Goal: Task Accomplishment & Management: Complete application form

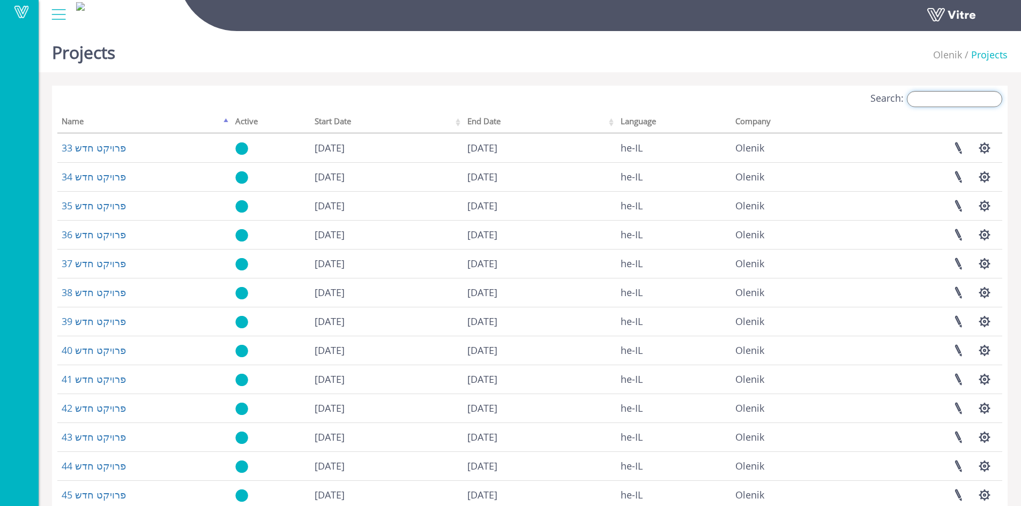
click at [966, 101] on input "Search:" at bounding box center [954, 99] width 95 height 16
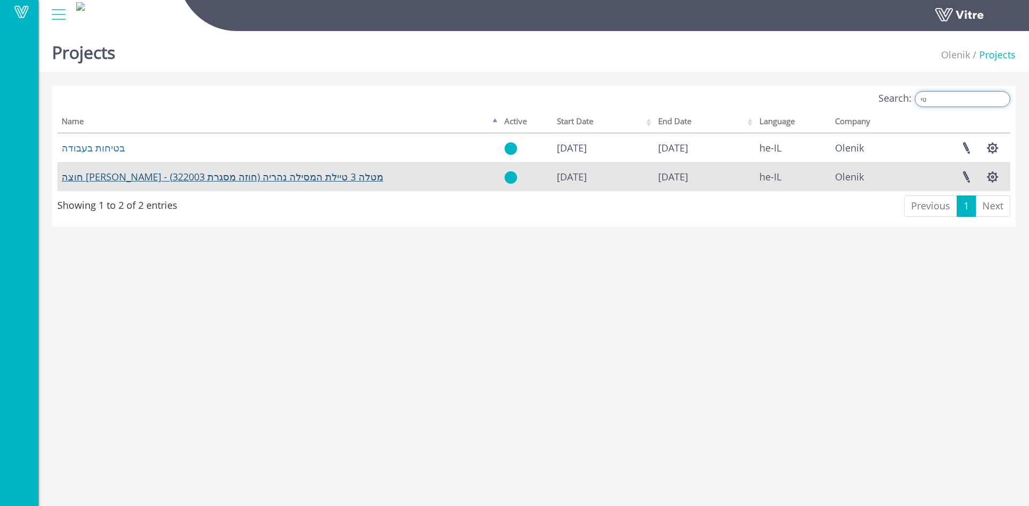
type input "טי"
click at [209, 179] on link "חוצה [PERSON_NAME] - מטלה 3 טיילת המסילה נהריה (חוזה מסגרת 322003)" at bounding box center [222, 176] width 321 height 13
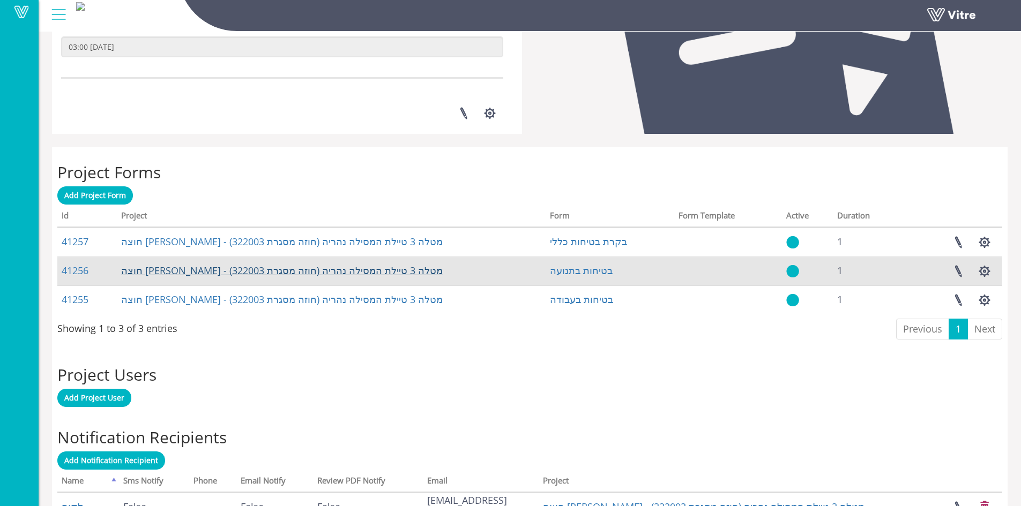
scroll to position [378, 0]
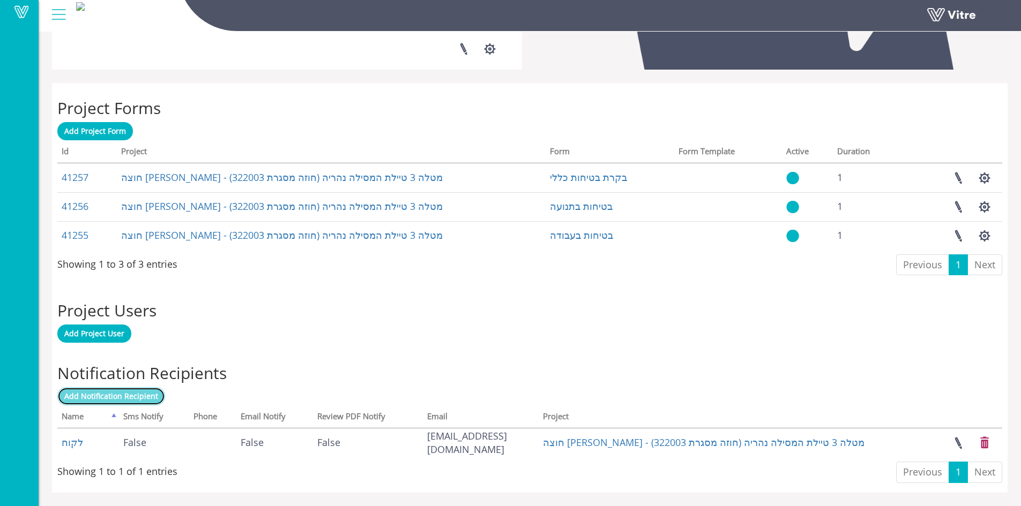
click at [123, 396] on span "Add Notification Recipient" at bounding box center [111, 396] width 94 height 10
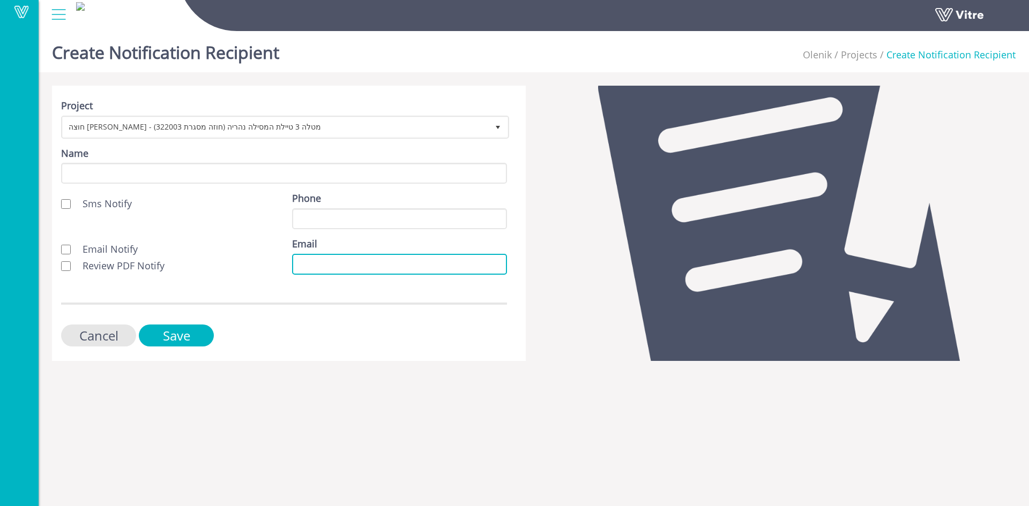
click at [298, 265] on input "Email" at bounding box center [399, 264] width 215 height 21
paste input "abeda@olenik.co.il"
type input "abeda@olenik.co.il"
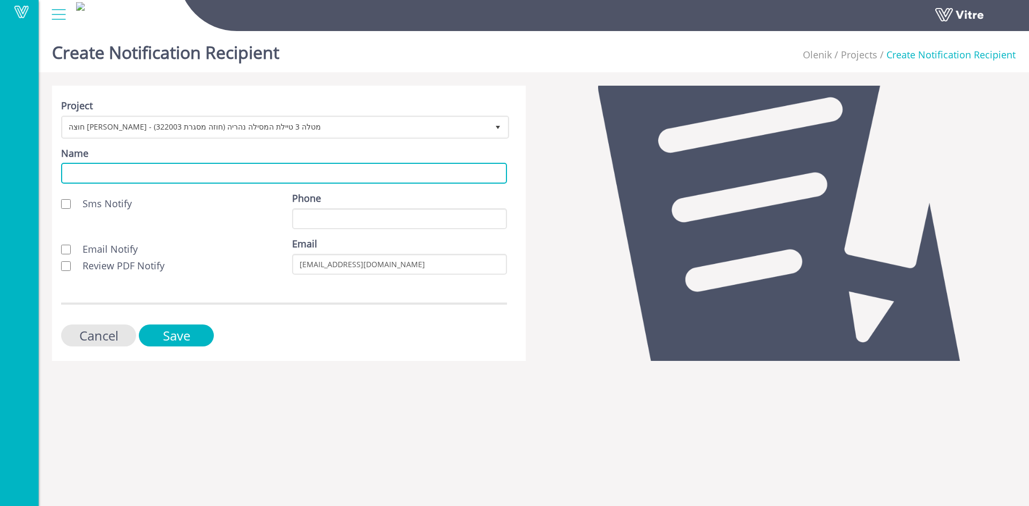
click at [230, 168] on input "Name" at bounding box center [284, 173] width 446 height 21
type input "לקוח"
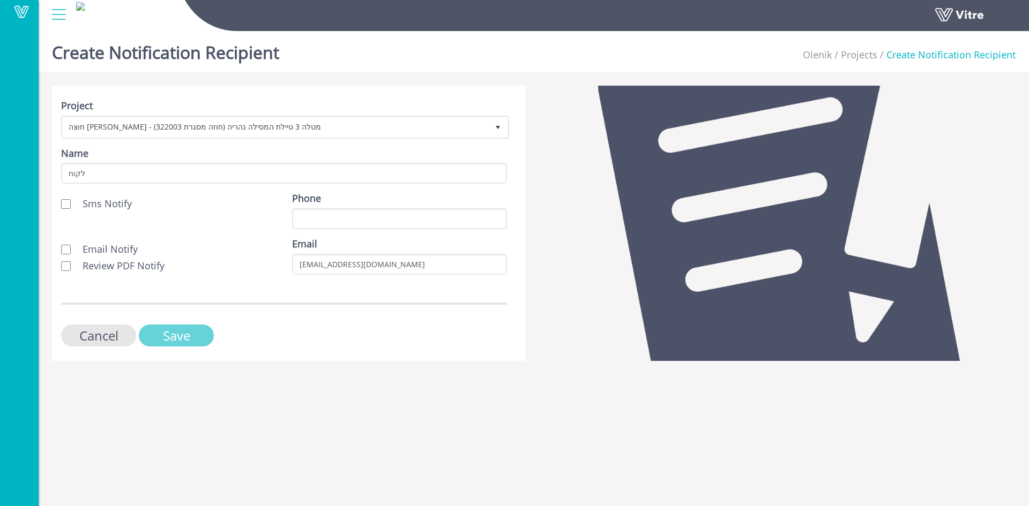
click at [179, 333] on input "Save" at bounding box center [176, 336] width 75 height 22
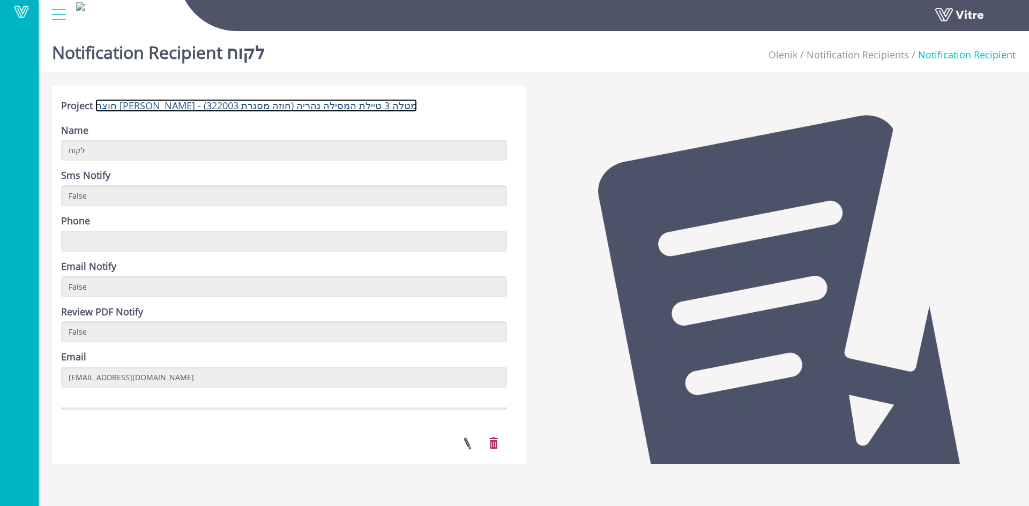
click at [203, 107] on link "חוצה [PERSON_NAME] - מטלה 3 טיילת המסילה נהריה (חוזה מסגרת 322003)" at bounding box center [255, 105] width 321 height 13
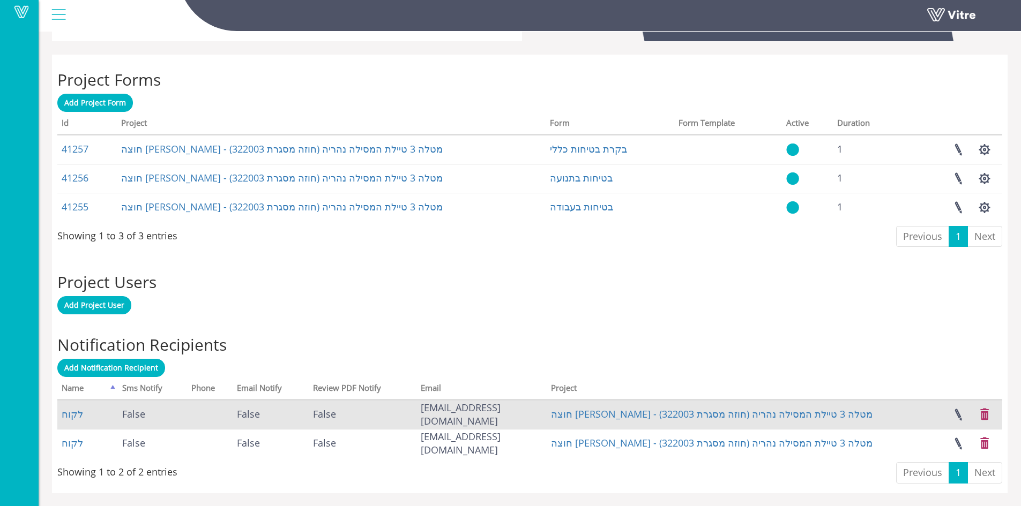
scroll to position [407, 0]
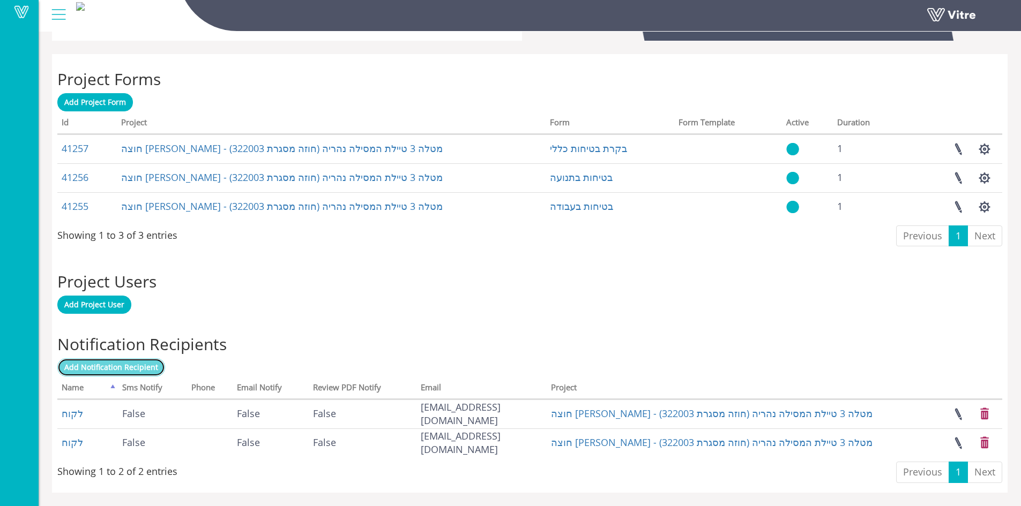
click at [116, 364] on span "Add Notification Recipient" at bounding box center [111, 367] width 94 height 10
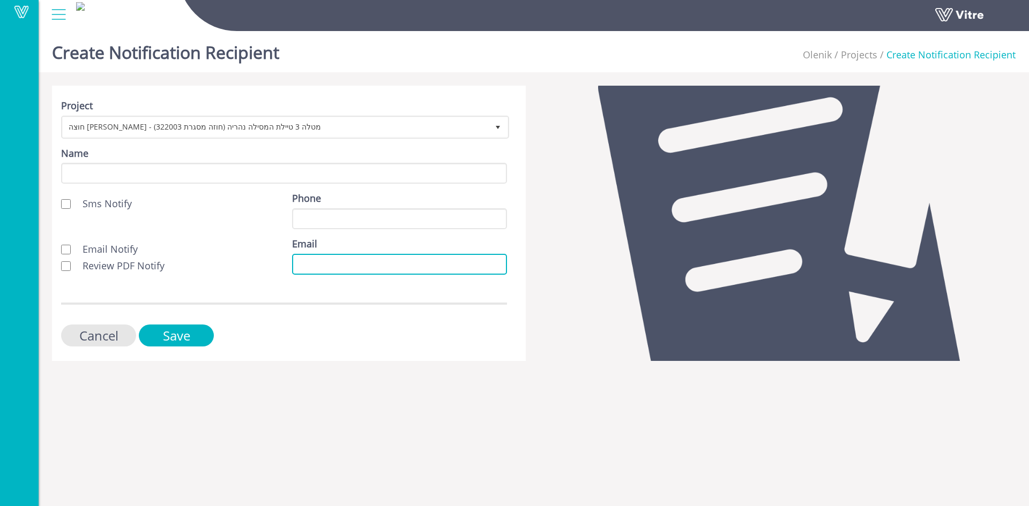
click at [302, 260] on input "Email" at bounding box center [399, 264] width 215 height 21
paste input "[EMAIL_ADDRESS][DOMAIN_NAME]"
type input "[EMAIL_ADDRESS][DOMAIN_NAME]"
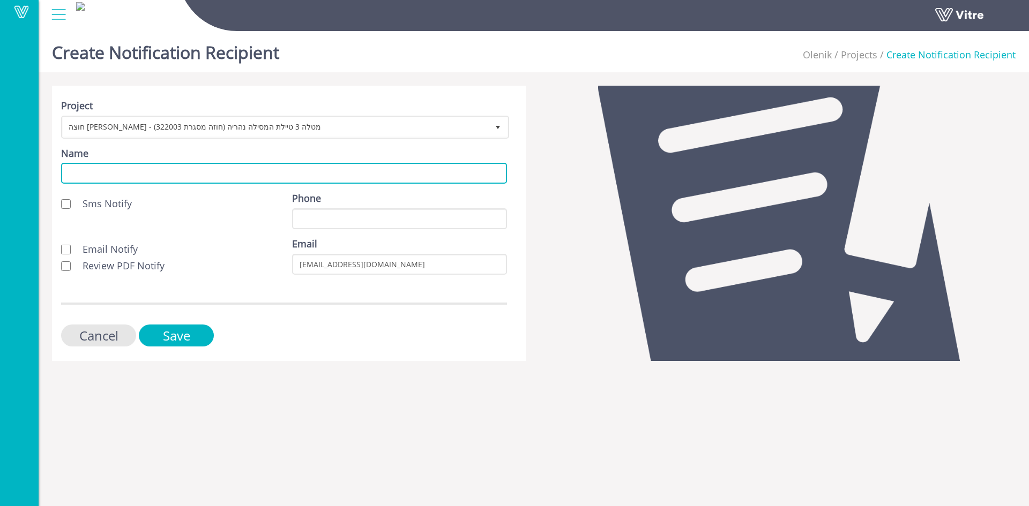
click at [134, 171] on input "Name" at bounding box center [284, 173] width 446 height 21
type input "לקוח"
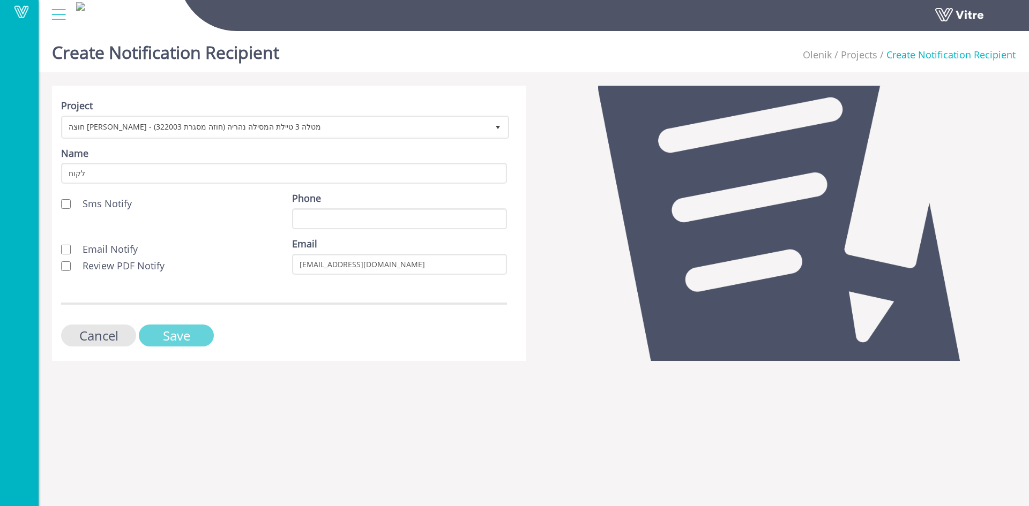
click at [186, 331] on input "Save" at bounding box center [176, 336] width 75 height 22
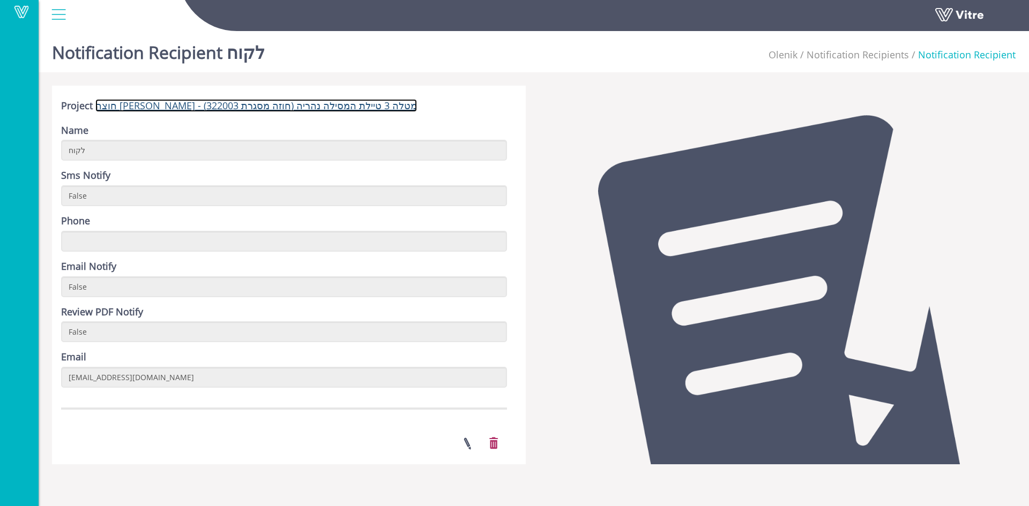
click at [221, 111] on link "חוצה [PERSON_NAME] - מטלה 3 טיילת המסילה נהריה (חוזה מסגרת 322003)" at bounding box center [255, 105] width 321 height 13
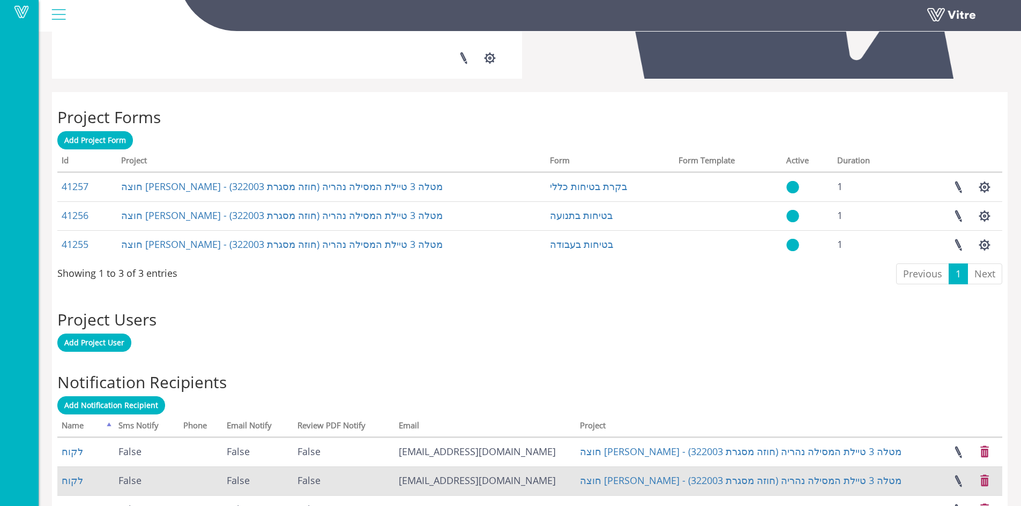
scroll to position [436, 0]
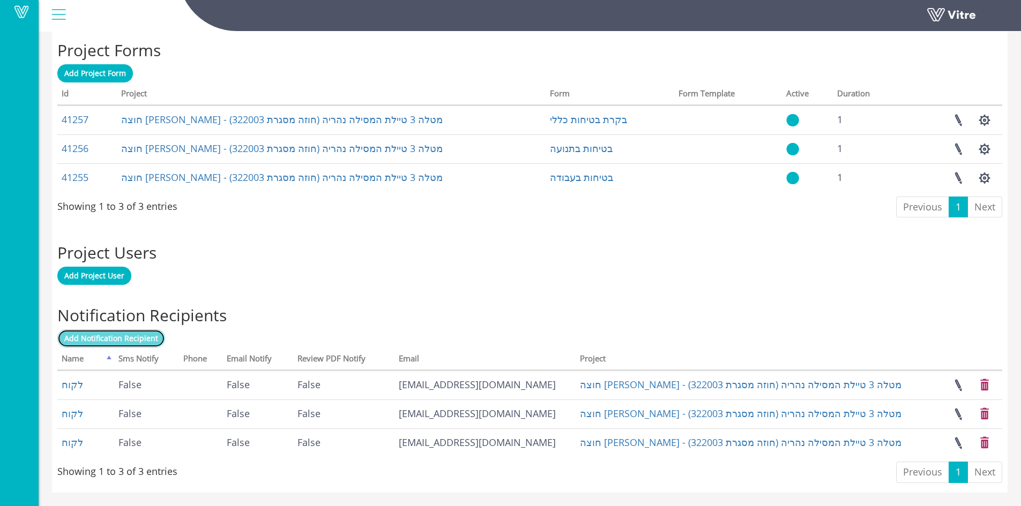
click at [115, 338] on span "Add Notification Recipient" at bounding box center [111, 338] width 94 height 10
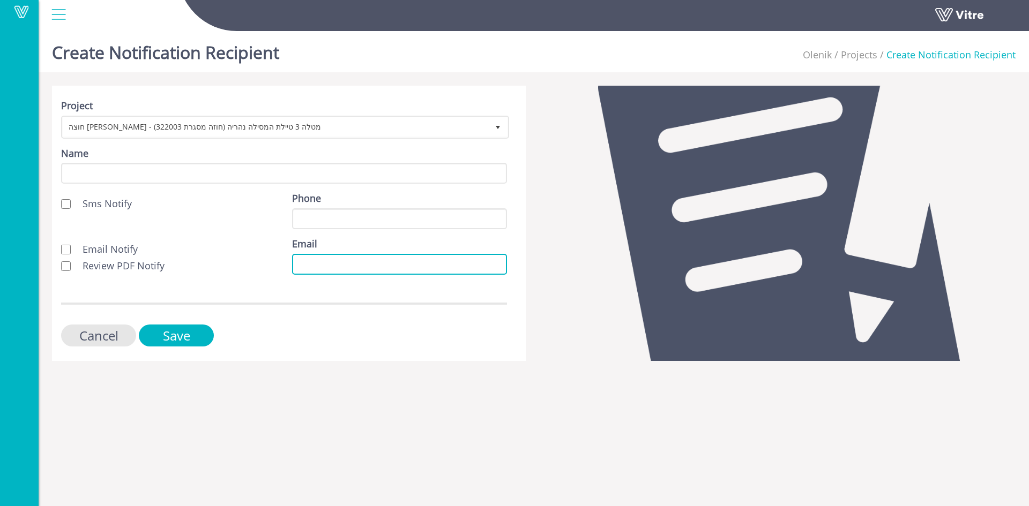
click at [299, 261] on input "Email" at bounding box center [399, 264] width 215 height 21
paste input "liorm@epstein.co.il"
type input "liorm@epstein.co.il"
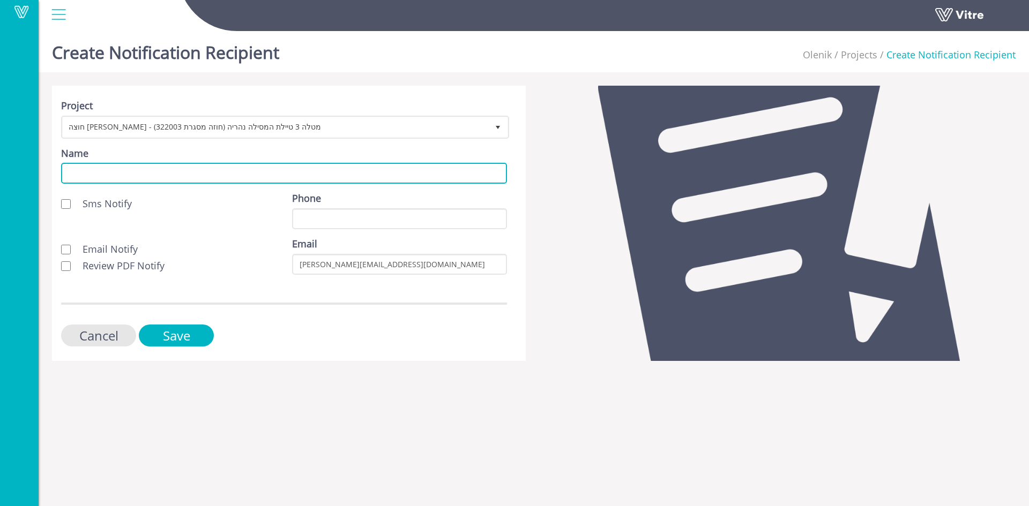
click at [190, 179] on input "Name" at bounding box center [284, 173] width 446 height 21
type input "לקוח"
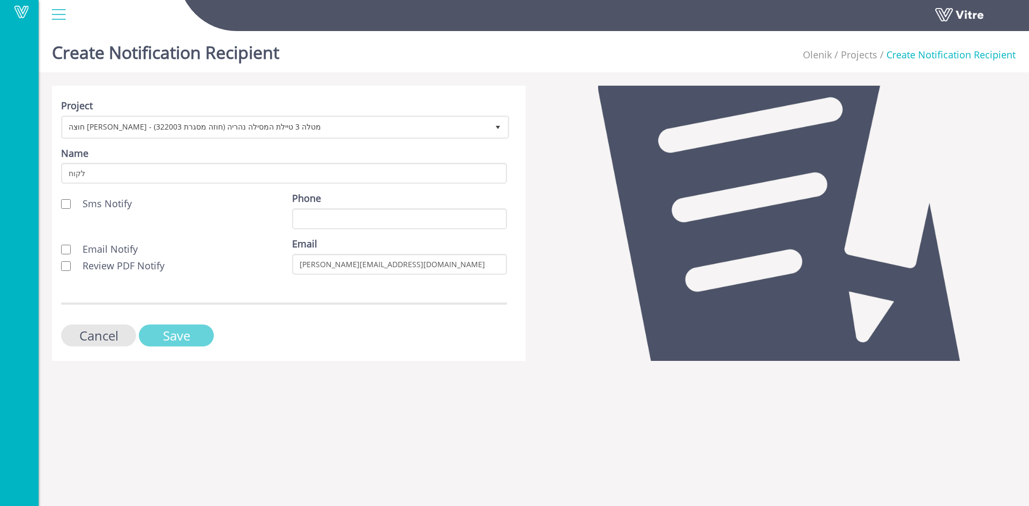
click at [185, 332] on input "Save" at bounding box center [176, 336] width 75 height 22
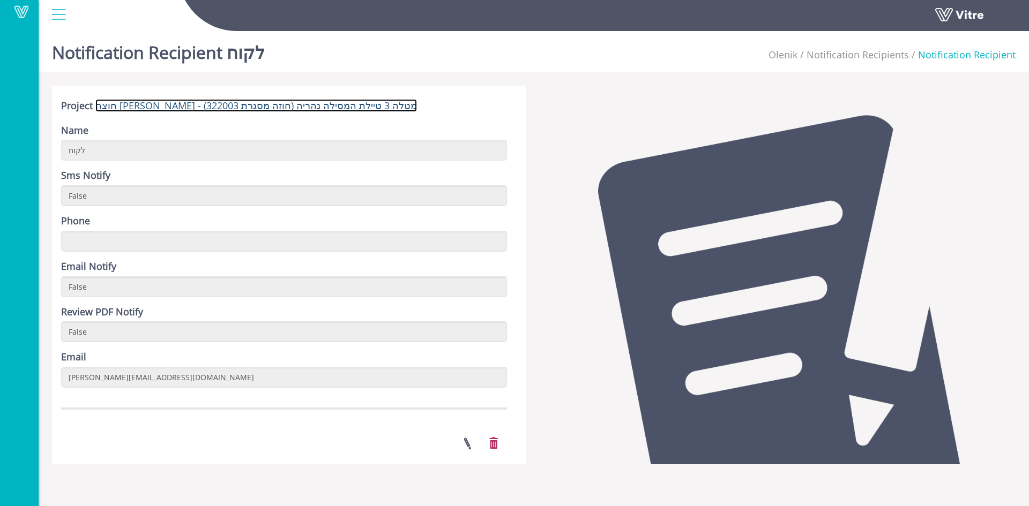
click at [189, 104] on link "חוצה [PERSON_NAME] - מטלה 3 טיילת המסילה נהריה (חוזה מסגרת 322003)" at bounding box center [255, 105] width 321 height 13
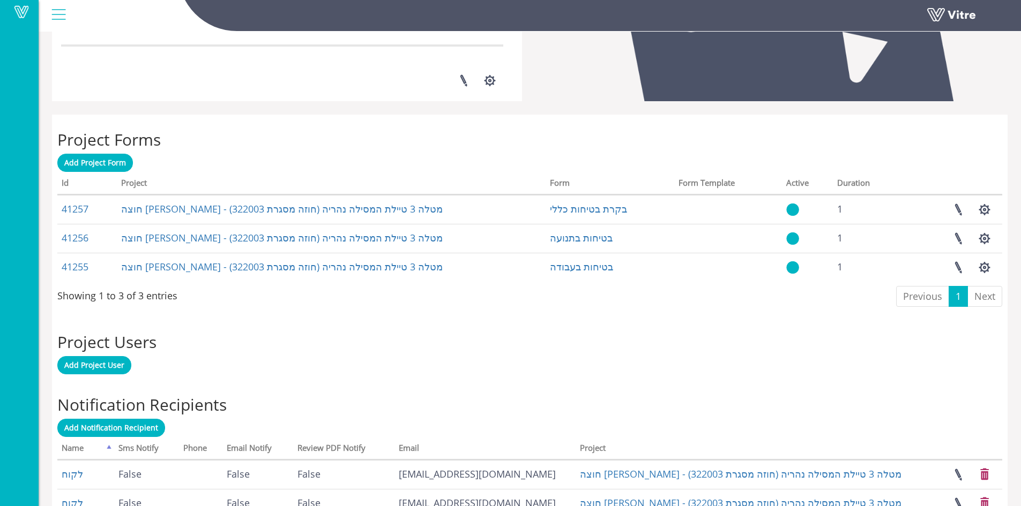
scroll to position [465, 0]
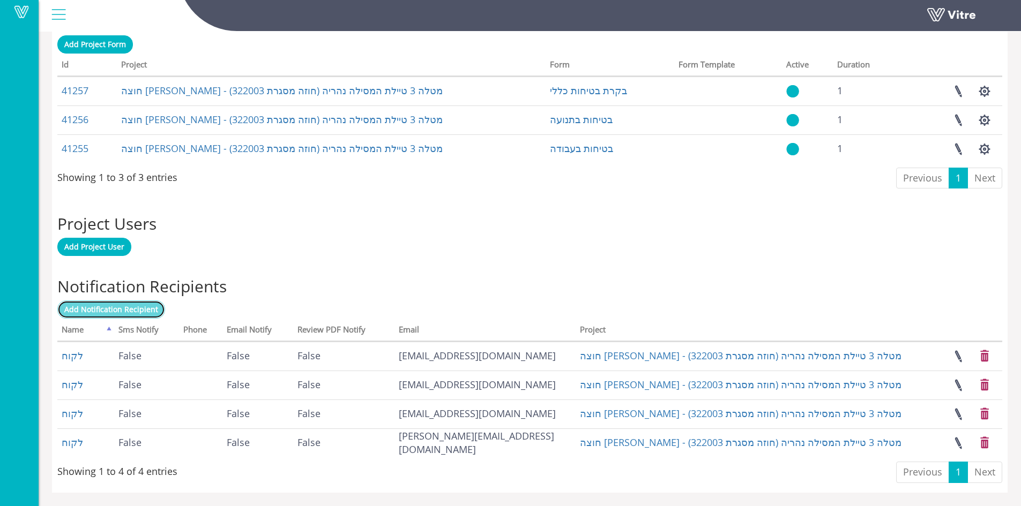
click at [139, 304] on span "Add Notification Recipient" at bounding box center [111, 309] width 94 height 10
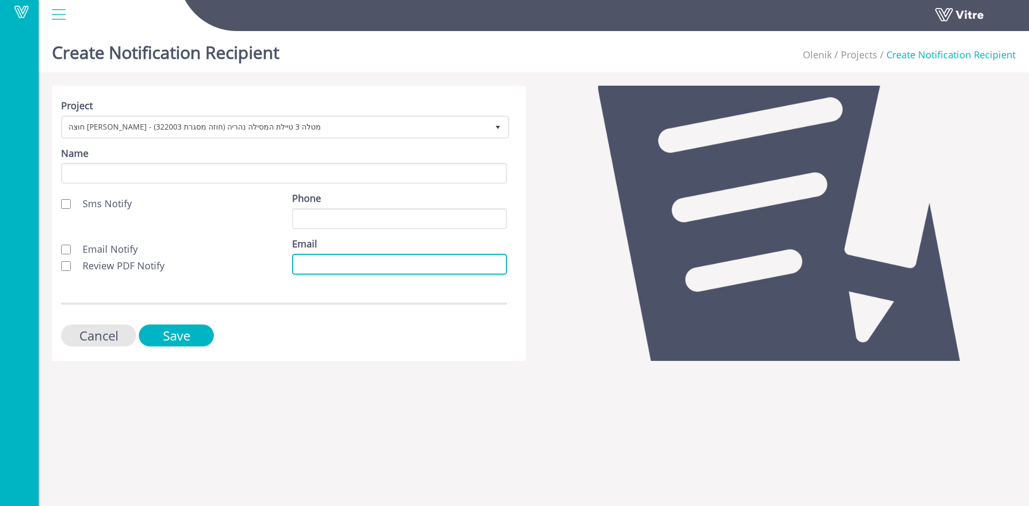
click at [301, 264] on input "Email" at bounding box center [399, 264] width 215 height 21
paste input "saed678936@gmail.com"
type input "saed678936@gmail.com"
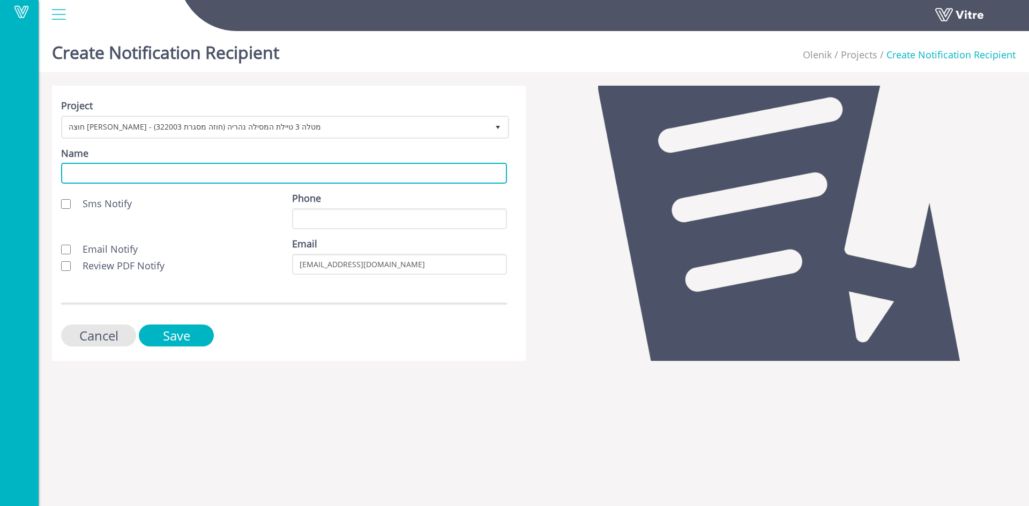
click at [176, 179] on input "Name" at bounding box center [284, 173] width 446 height 21
type input "לקוח"
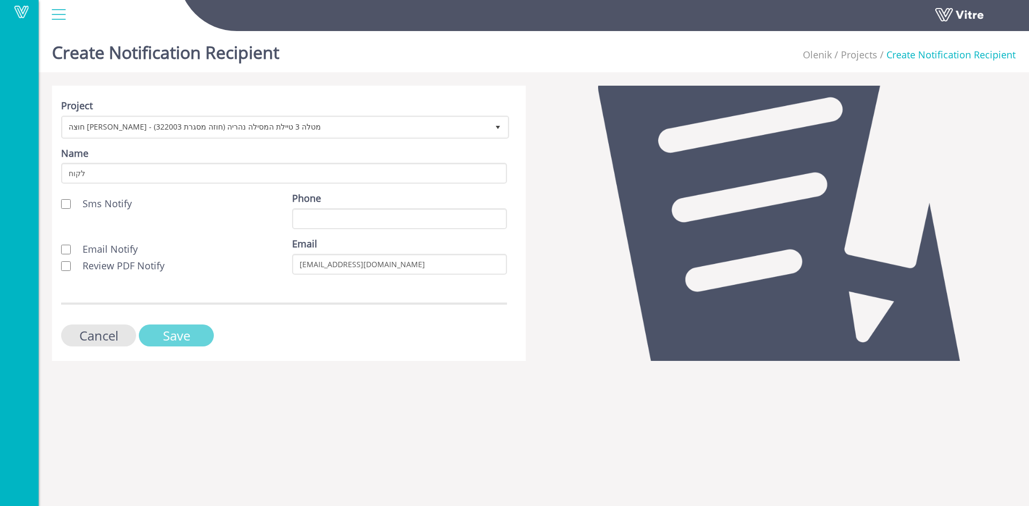
click at [194, 335] on input "Save" at bounding box center [176, 336] width 75 height 22
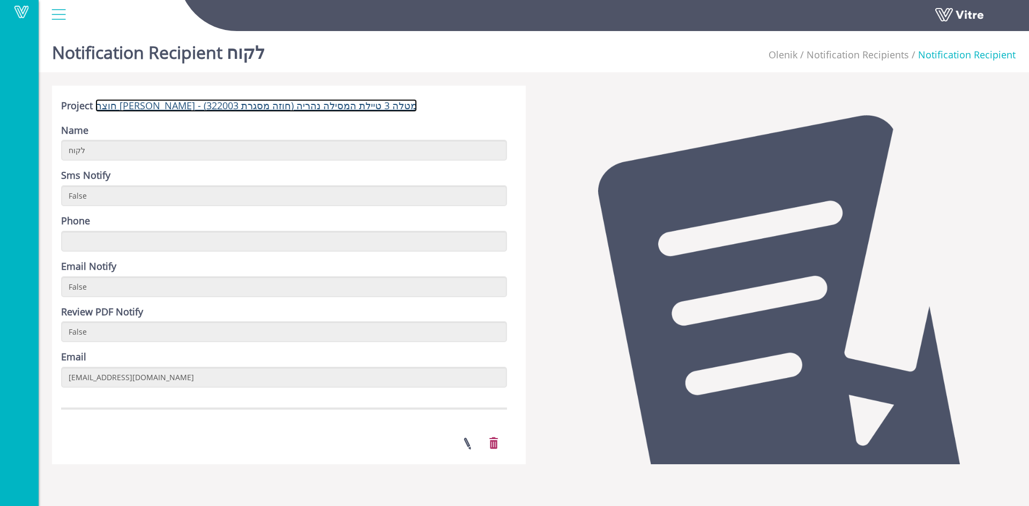
click at [292, 101] on link "חוצה [PERSON_NAME] - מטלה 3 טיילת המסילה נהריה (חוזה מסגרת 322003)" at bounding box center [255, 105] width 321 height 13
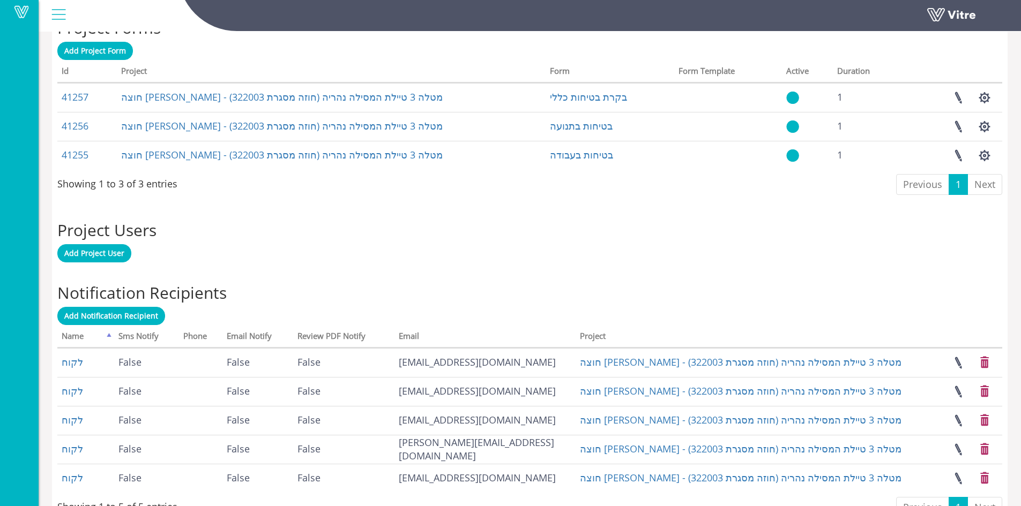
scroll to position [493, 0]
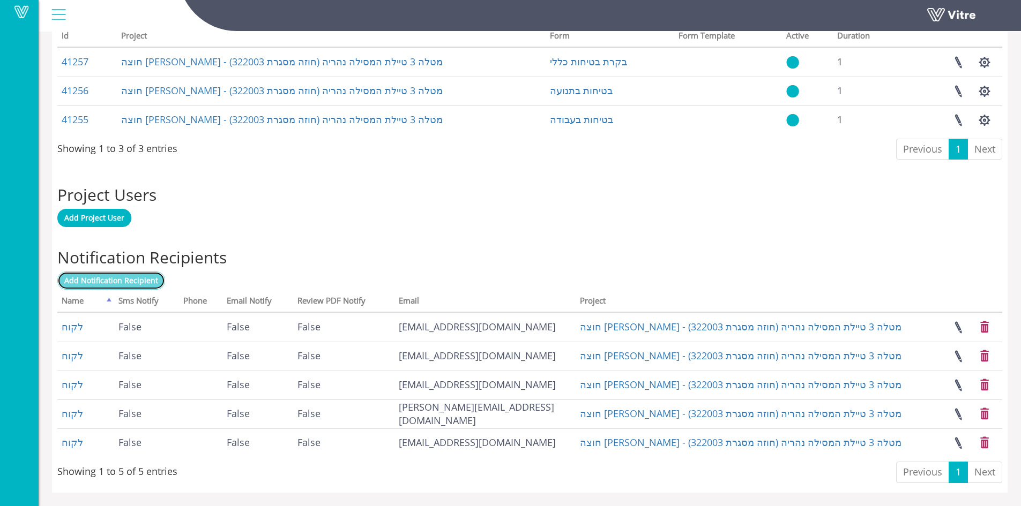
click at [130, 283] on span "Add Notification Recipient" at bounding box center [111, 280] width 94 height 10
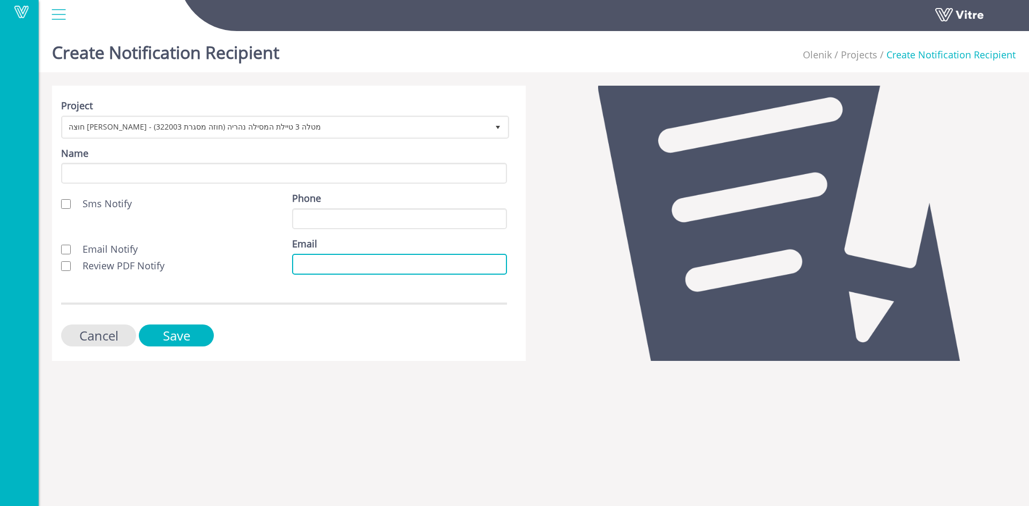
click at [297, 265] on input "Email" at bounding box center [399, 264] width 215 height 21
paste input "Eytan.c@olenik.co.il"
type input "Eytan.c@olenik.co.il"
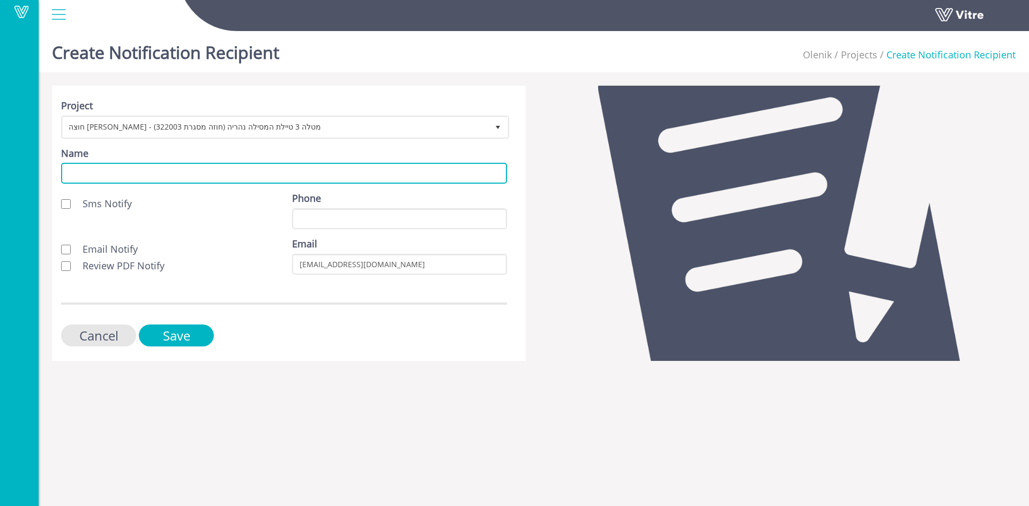
click at [141, 175] on input "Name" at bounding box center [284, 173] width 446 height 21
type input "לקוח"
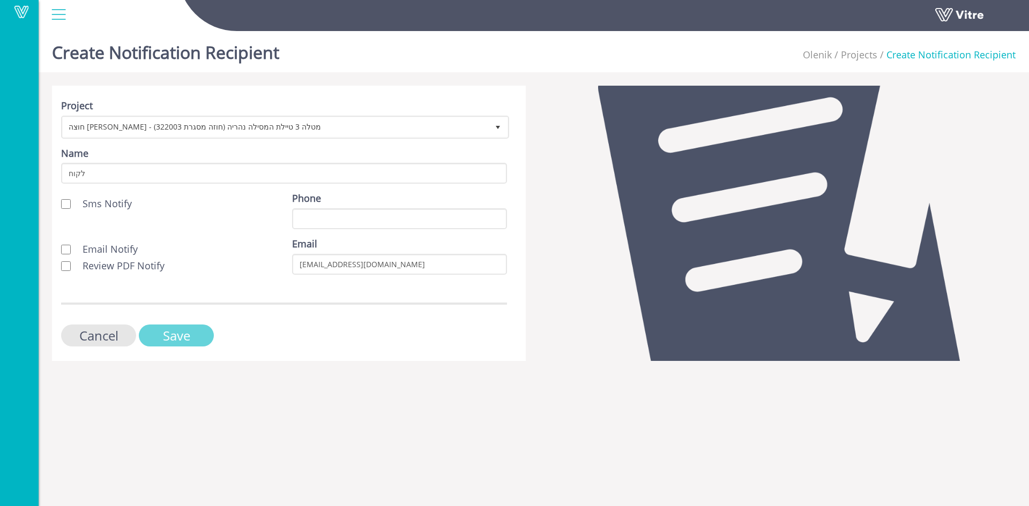
click at [178, 329] on input "Save" at bounding box center [176, 336] width 75 height 22
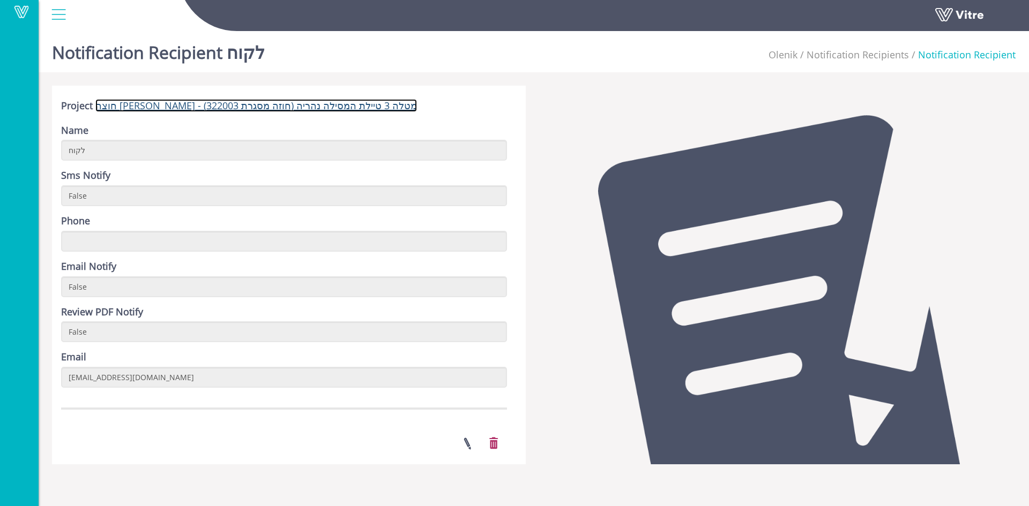
click at [202, 110] on link "חוצה [PERSON_NAME] - מטלה 3 טיילת המסילה נהריה (חוזה מסגרת 322003)" at bounding box center [255, 105] width 321 height 13
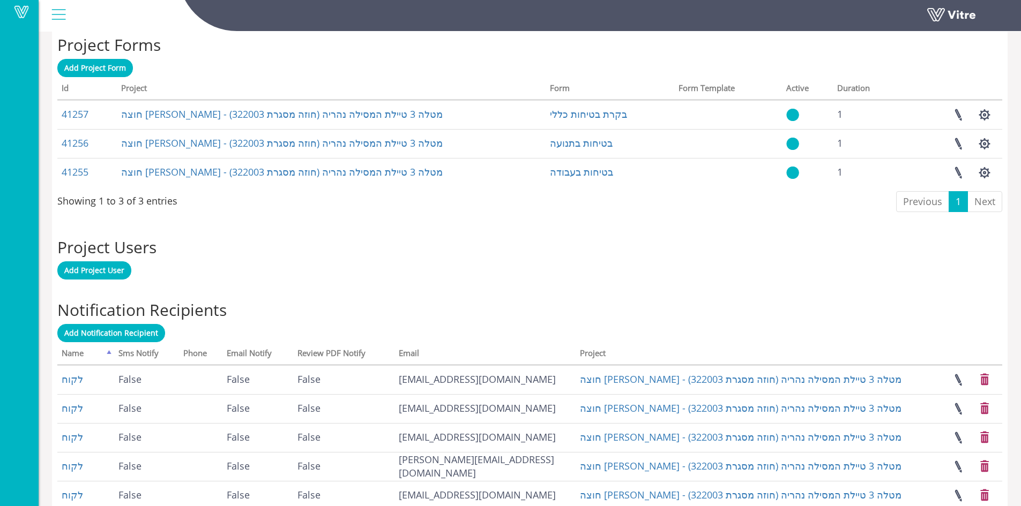
scroll to position [522, 0]
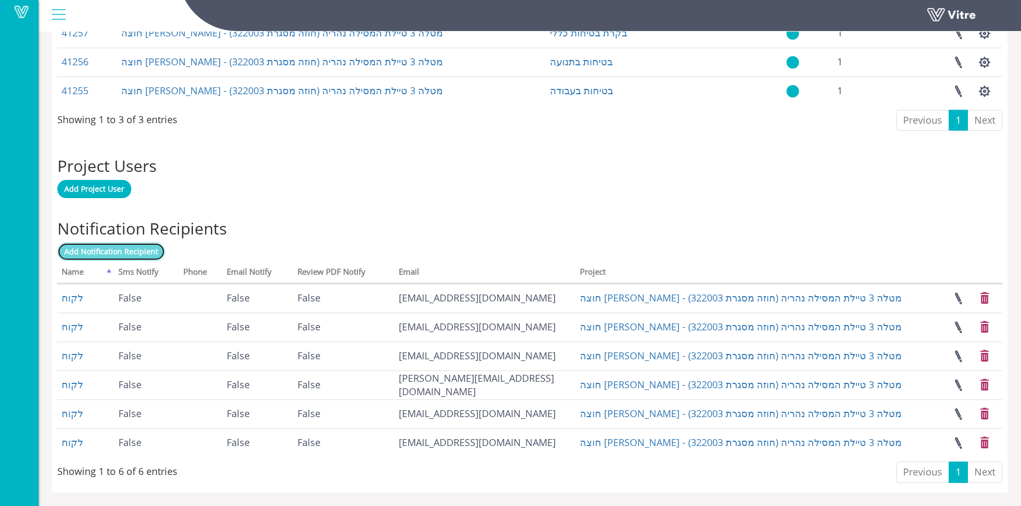
click at [115, 254] on span "Add Notification Recipient" at bounding box center [111, 251] width 94 height 10
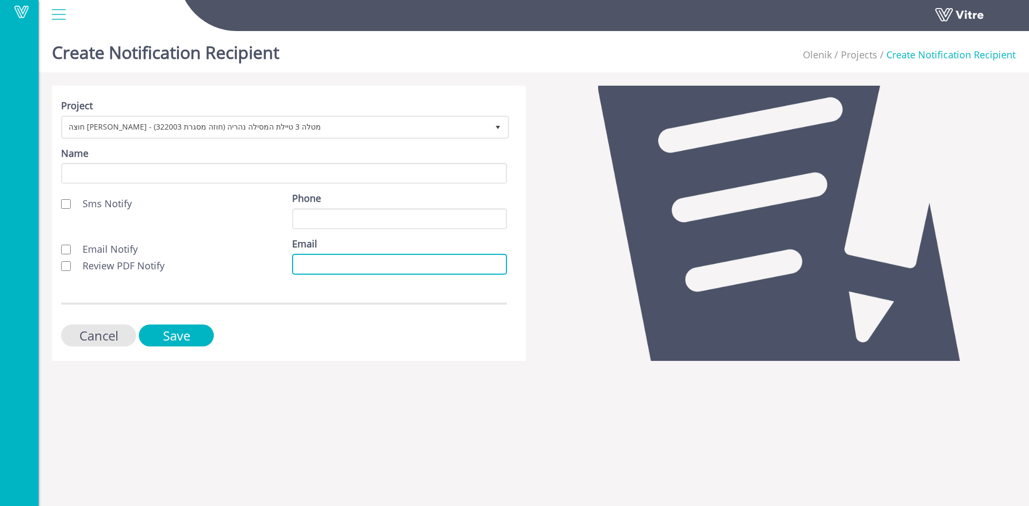
click at [299, 263] on input "Email" at bounding box center [399, 264] width 215 height 21
paste input "[EMAIL_ADDRESS][DOMAIN_NAME]"
type input "[EMAIL_ADDRESS][DOMAIN_NAME]"
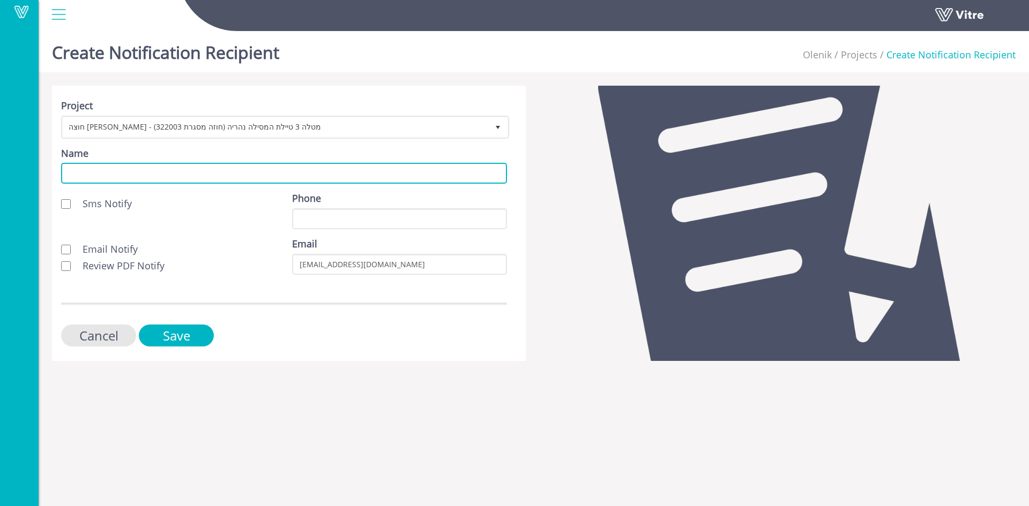
click at [164, 181] on input "Name" at bounding box center [284, 173] width 446 height 21
type input "לקוח"
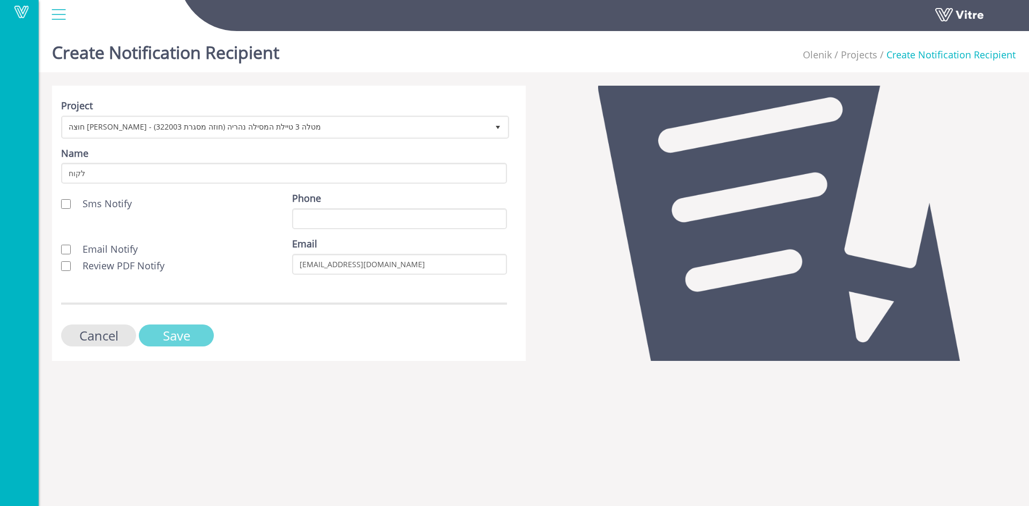
click at [188, 335] on input "Save" at bounding box center [176, 336] width 75 height 22
